Goal: Transaction & Acquisition: Purchase product/service

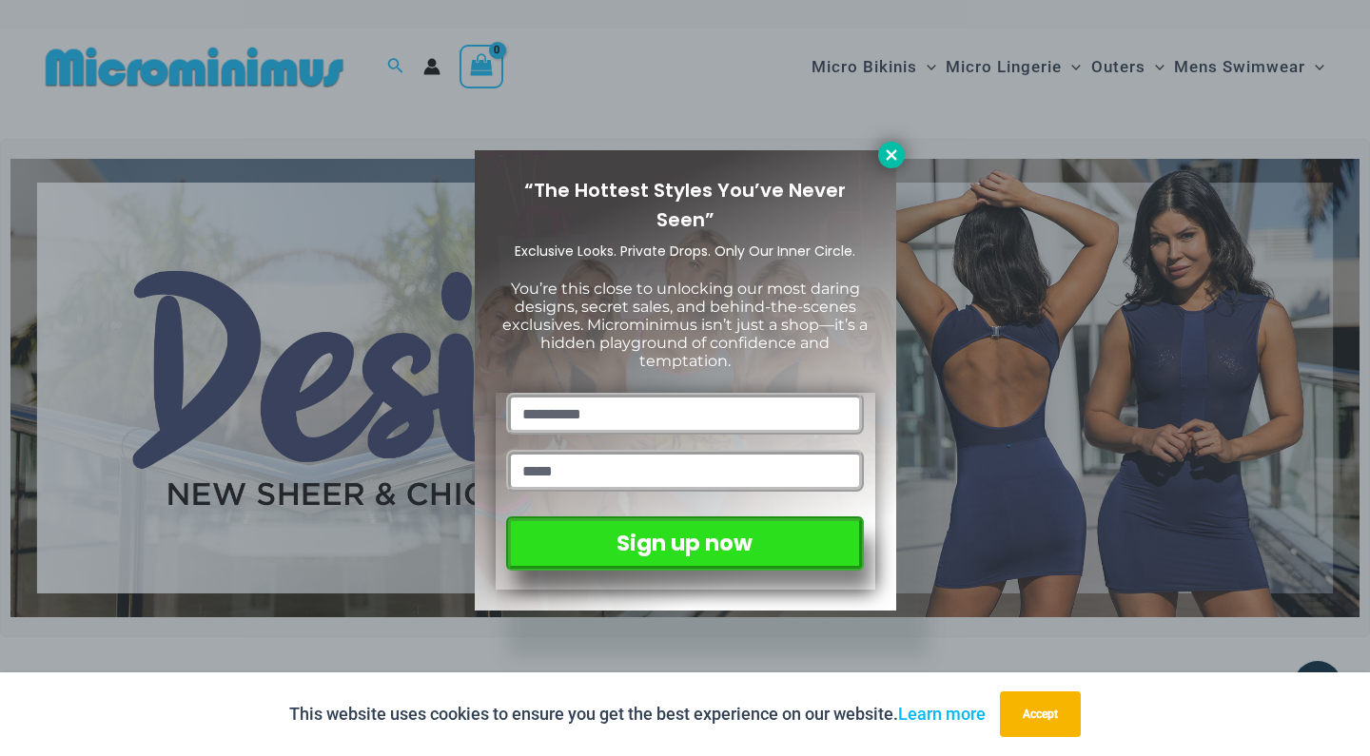
click at [895, 164] on button at bounding box center [891, 155] width 27 height 27
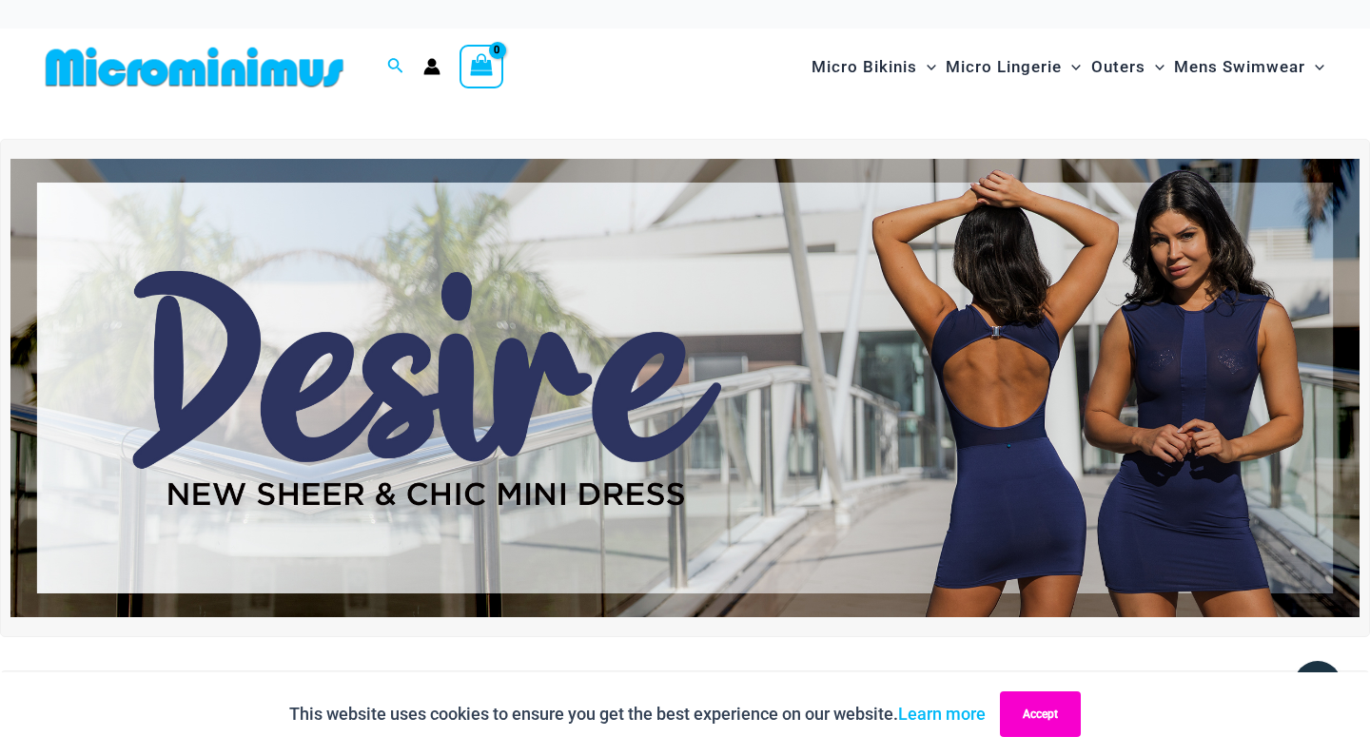
click at [1054, 720] on button "Accept" at bounding box center [1040, 715] width 81 height 46
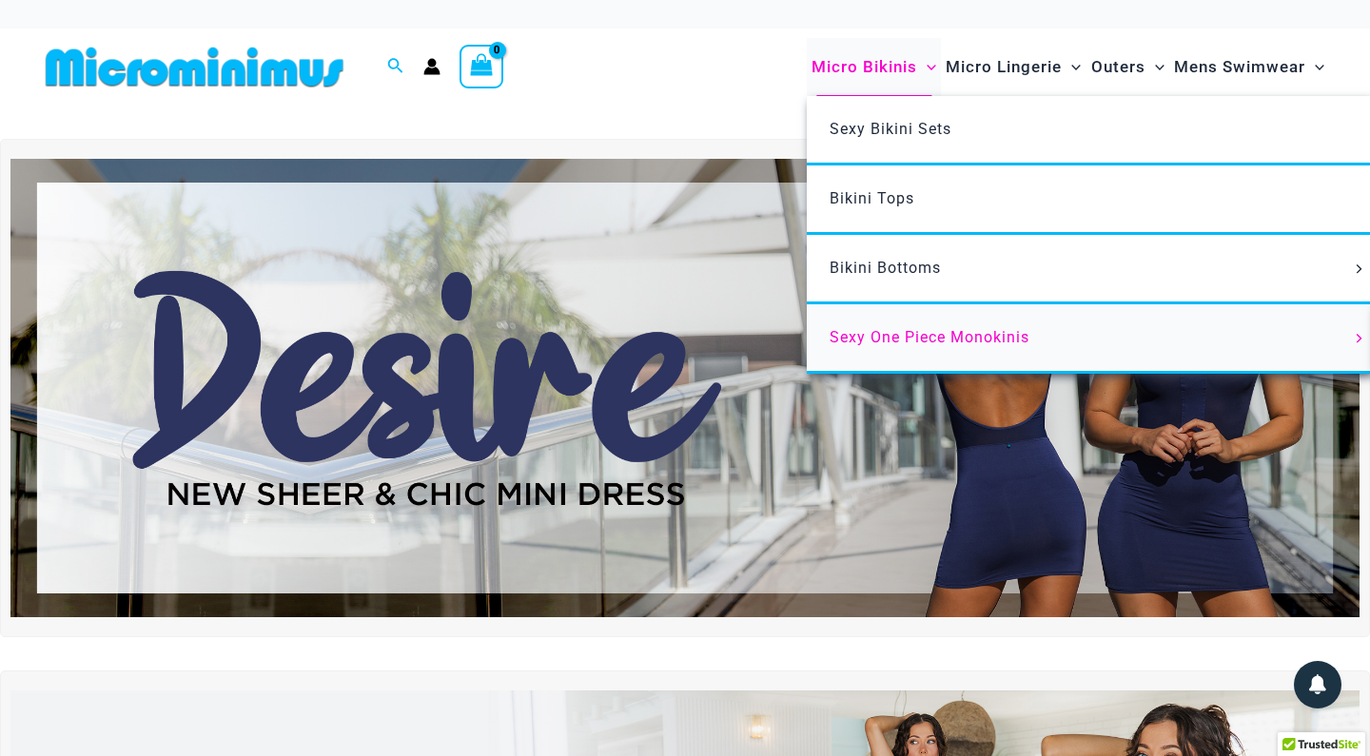
click at [934, 328] on span "Sexy One Piece Monokinis" at bounding box center [929, 337] width 200 height 18
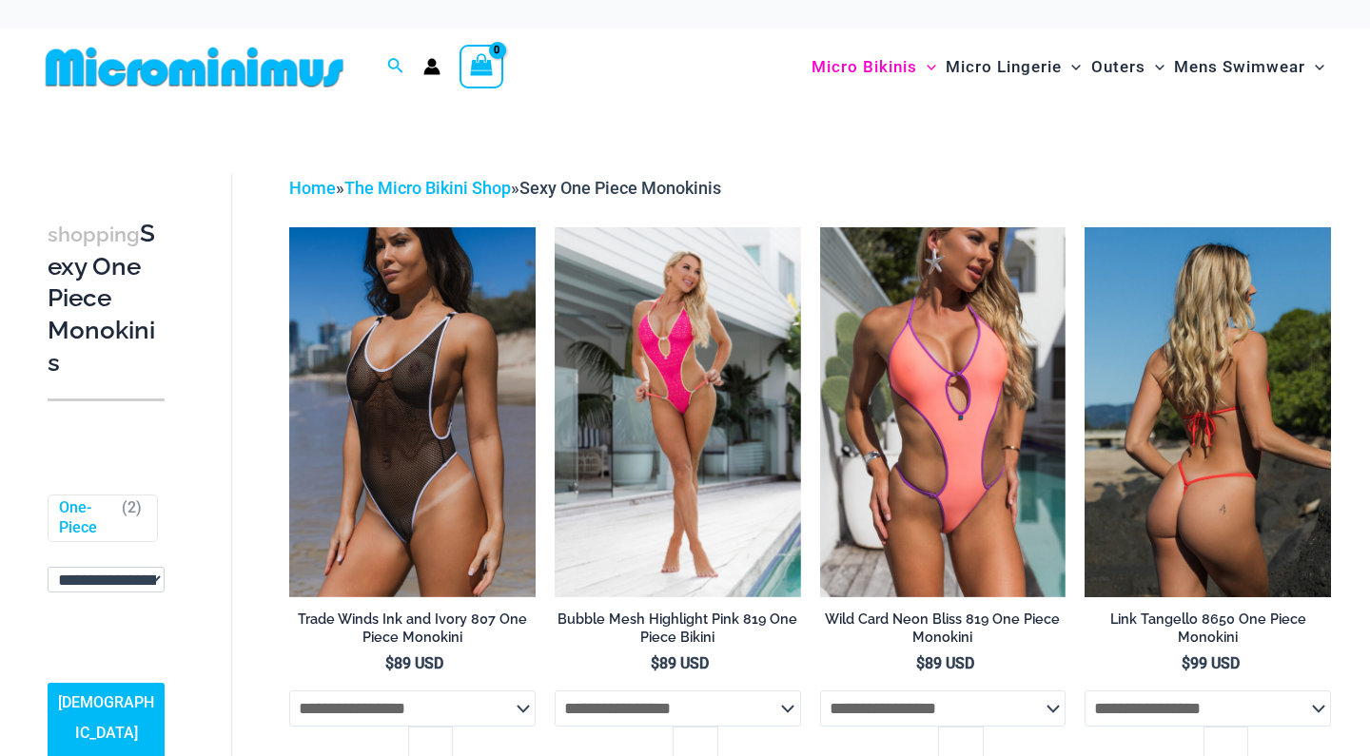
scroll to position [9, 0]
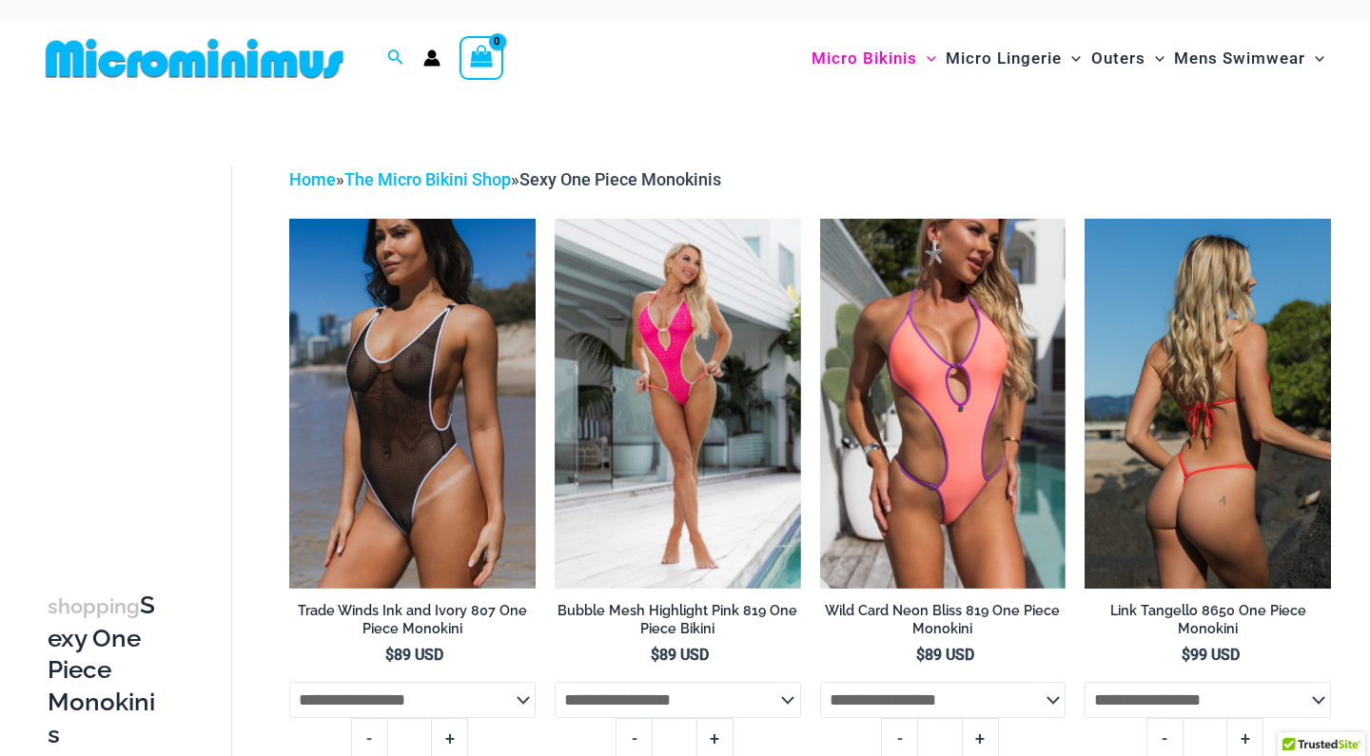
click at [1210, 393] on img at bounding box center [1207, 403] width 246 height 369
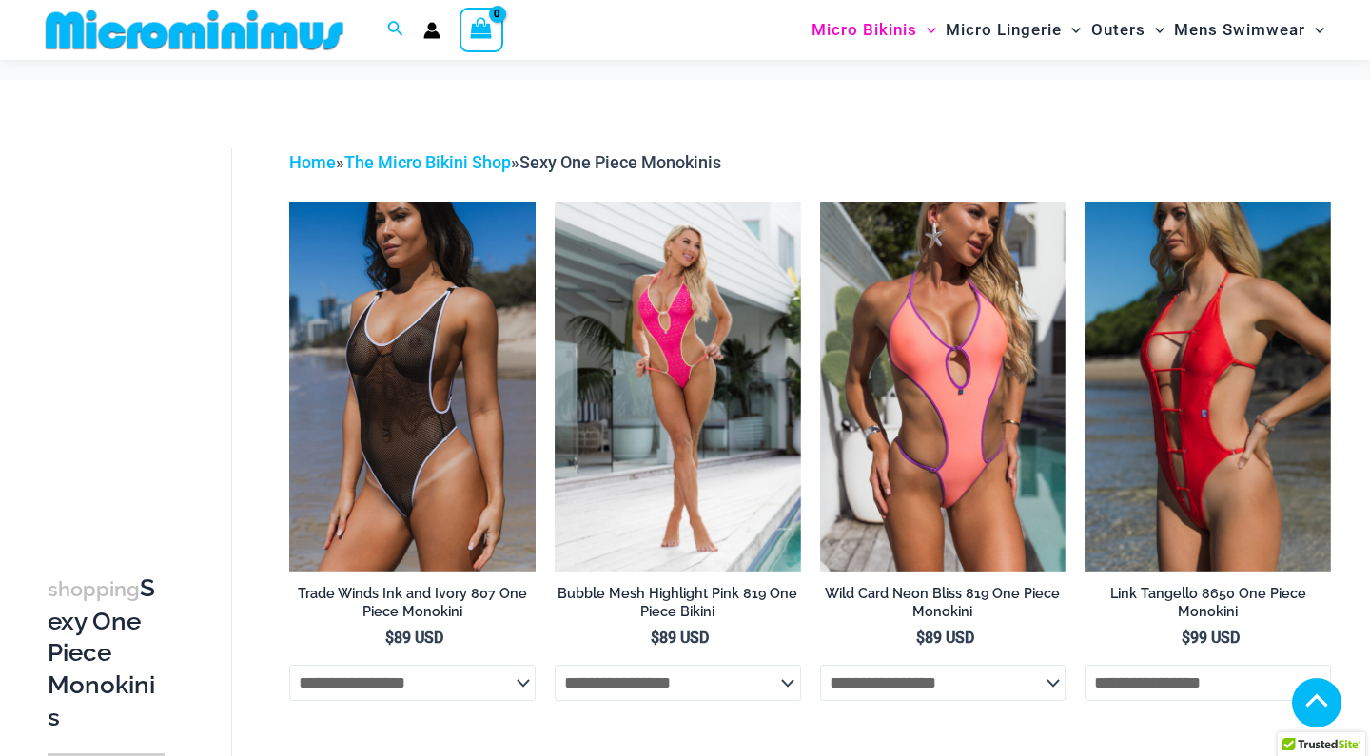
scroll to position [848, 0]
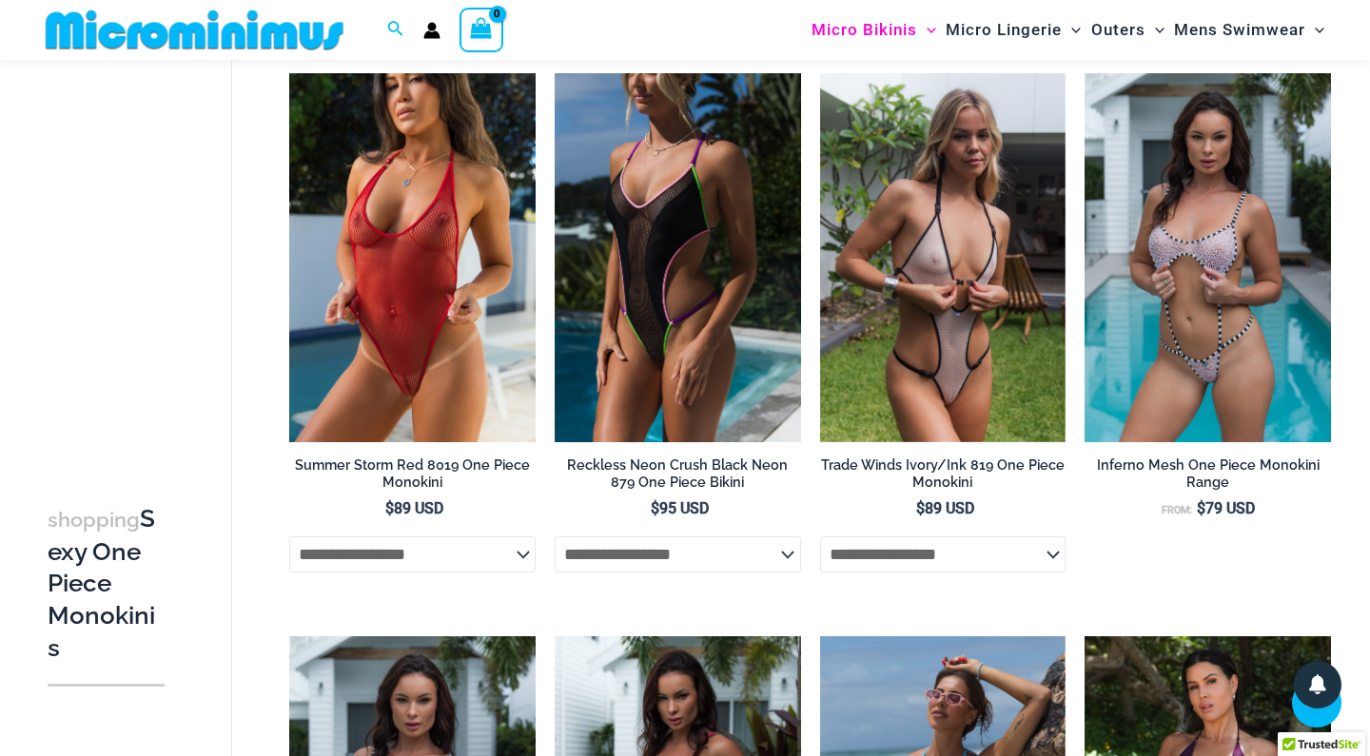
scroll to position [1042, 0]
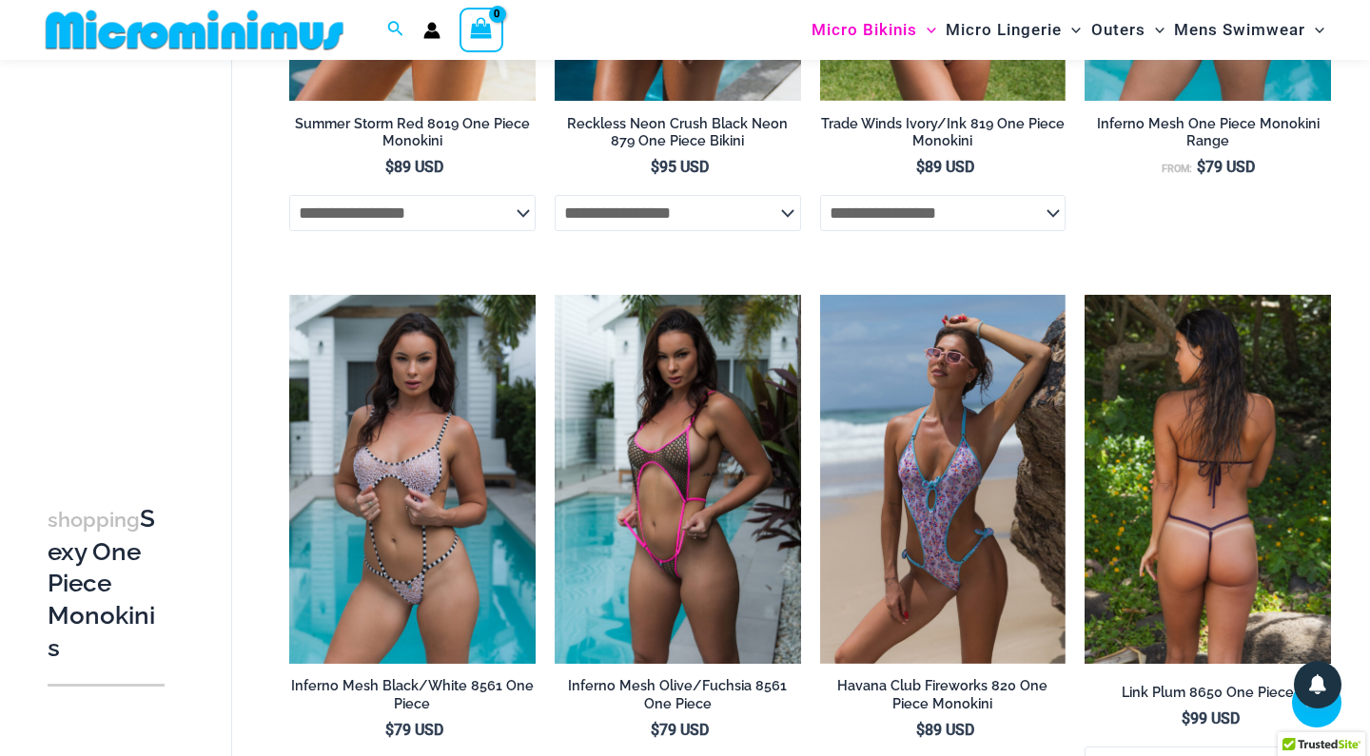
click at [1258, 465] on img at bounding box center [1207, 479] width 246 height 369
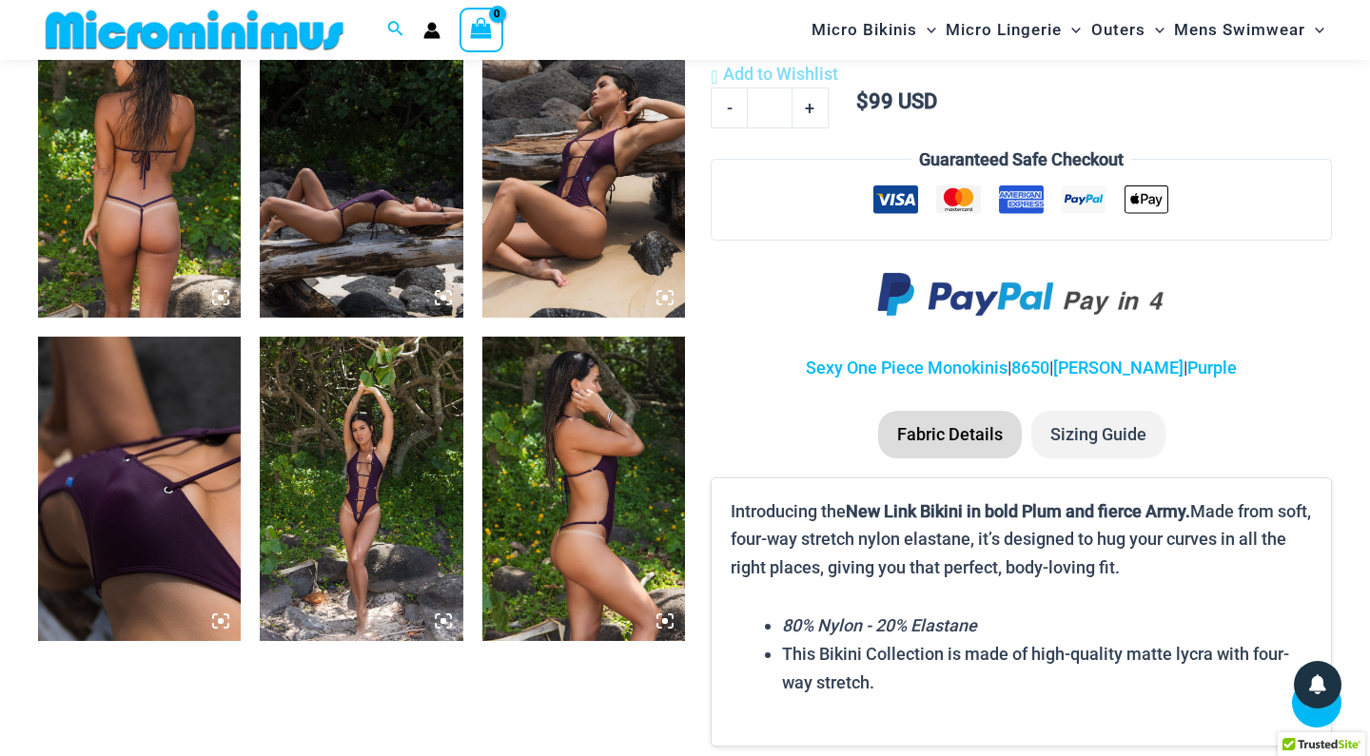
scroll to position [1167, 0]
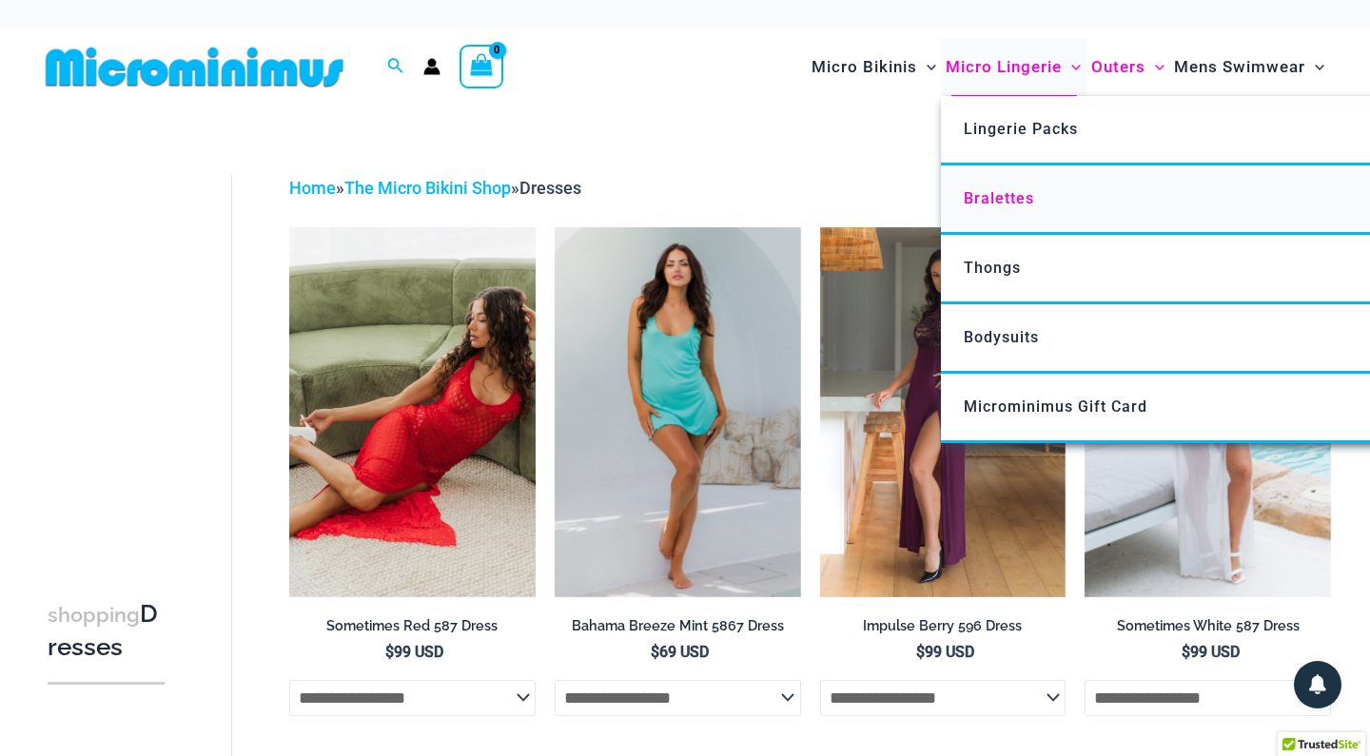
click at [983, 197] on span "Bralettes" at bounding box center [999, 198] width 70 height 18
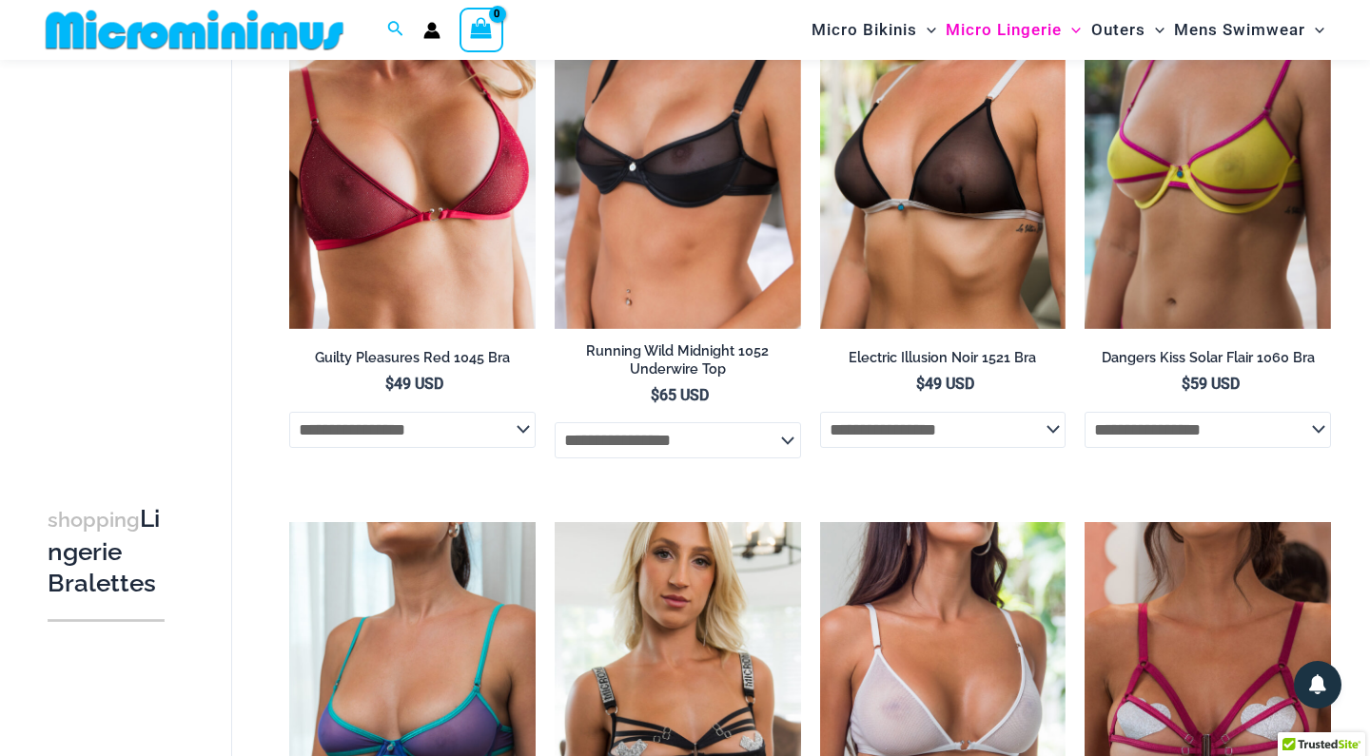
scroll to position [250, 0]
